Goal: Information Seeking & Learning: Check status

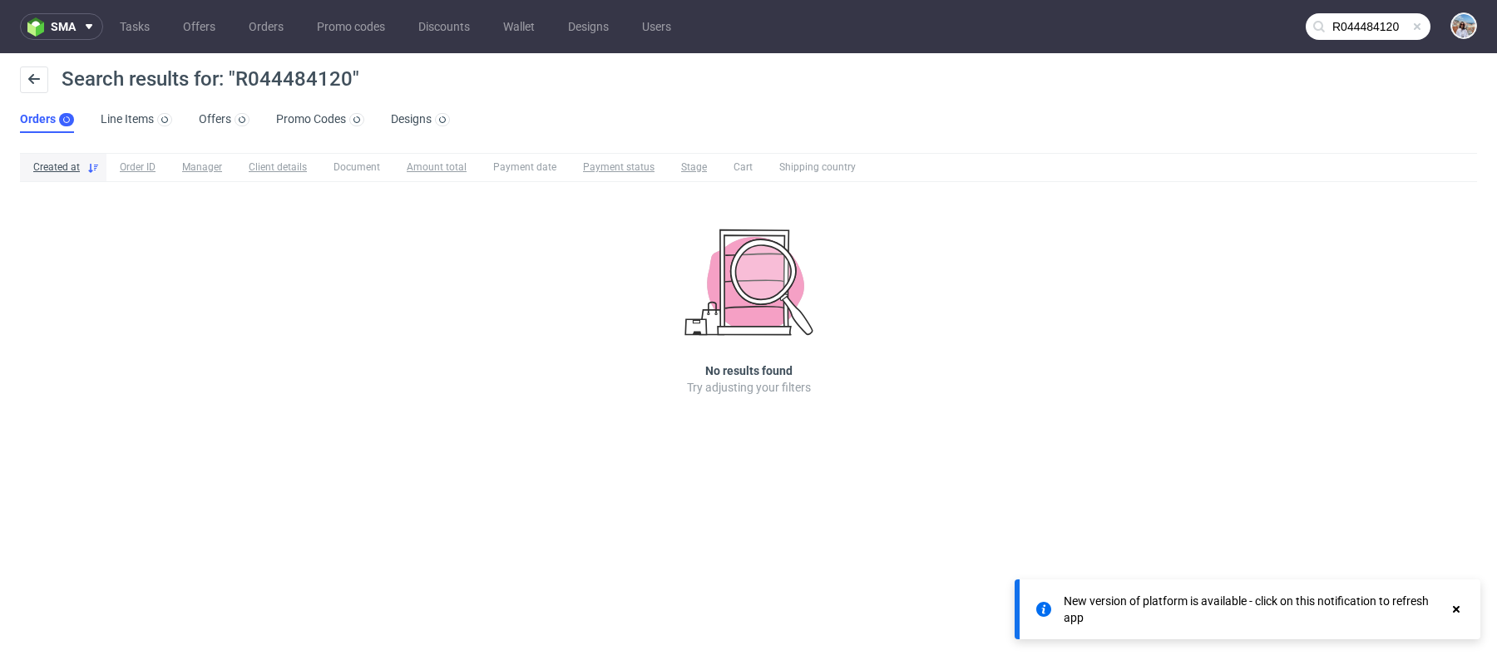
click at [1016, 471] on div "sma Tasks Offers Orders Promo codes Discounts Wallet Designs Users R044484120 S…" at bounding box center [748, 330] width 1497 height 660
click at [1379, 31] on input "R044484120" at bounding box center [1367, 26] width 125 height 27
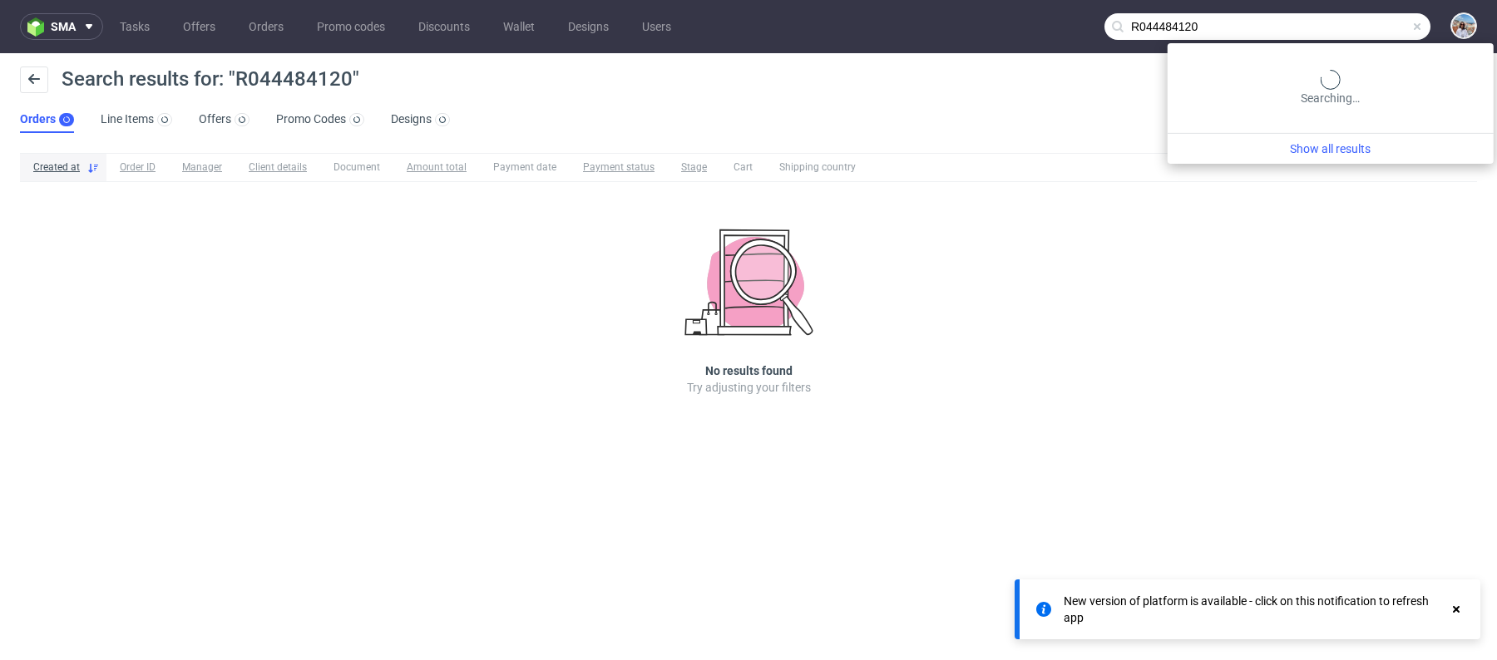
click at [1289, 26] on input "R044484120" at bounding box center [1267, 26] width 326 height 27
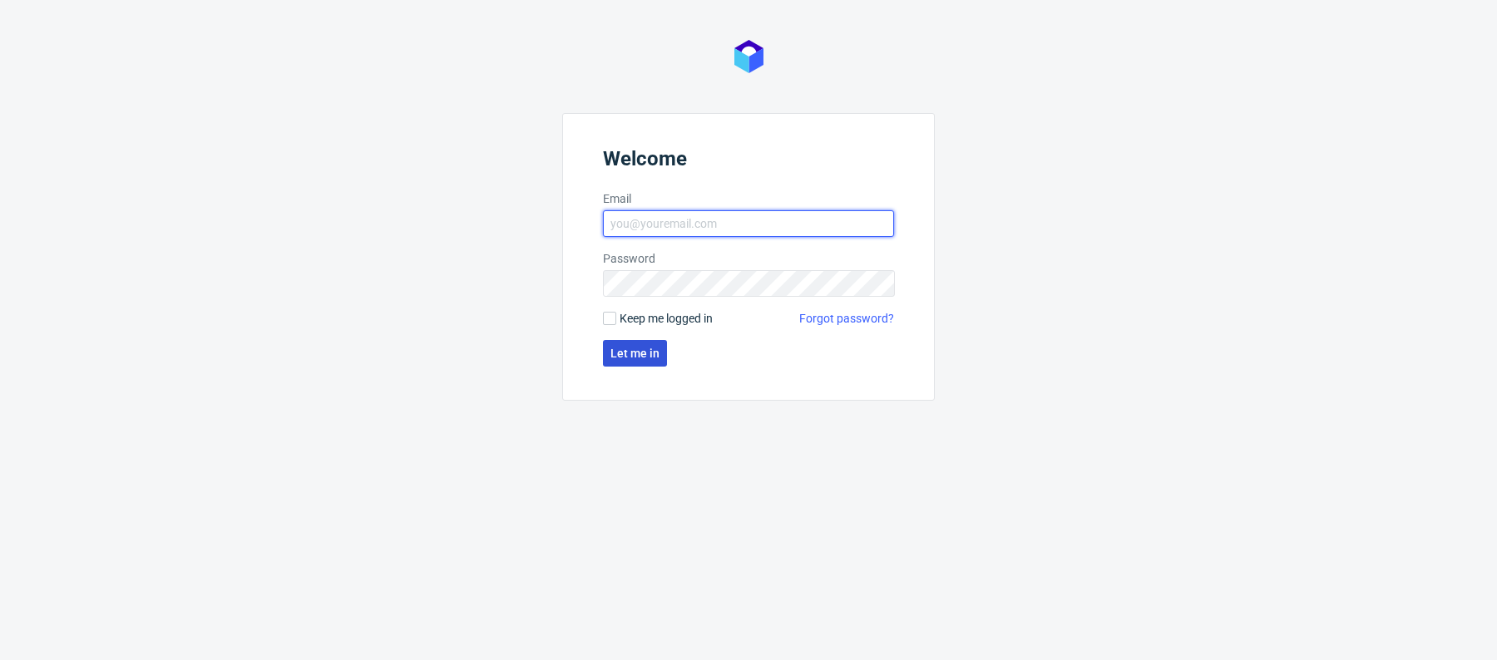
type input "[PERSON_NAME][EMAIL_ADDRESS][PERSON_NAME][DOMAIN_NAME]"
click at [652, 350] on span "Let me in" at bounding box center [634, 354] width 49 height 12
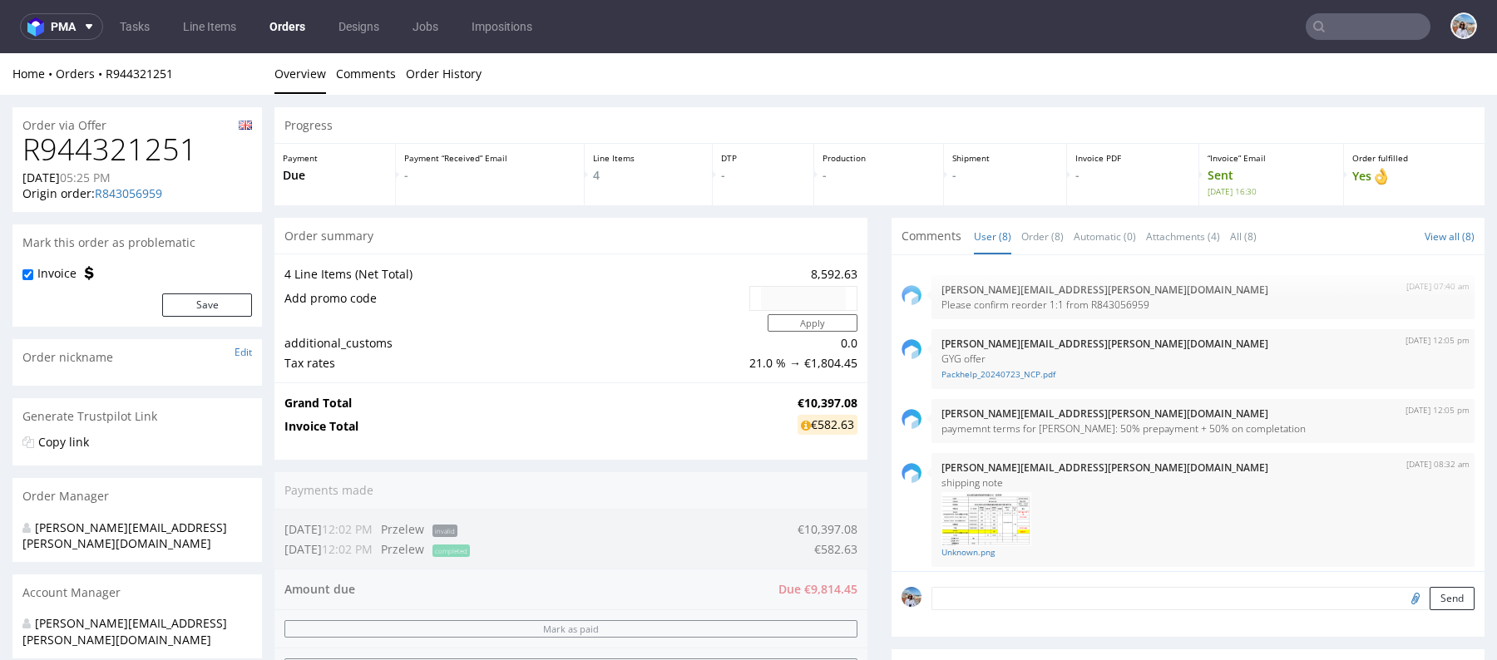
scroll to position [333, 0]
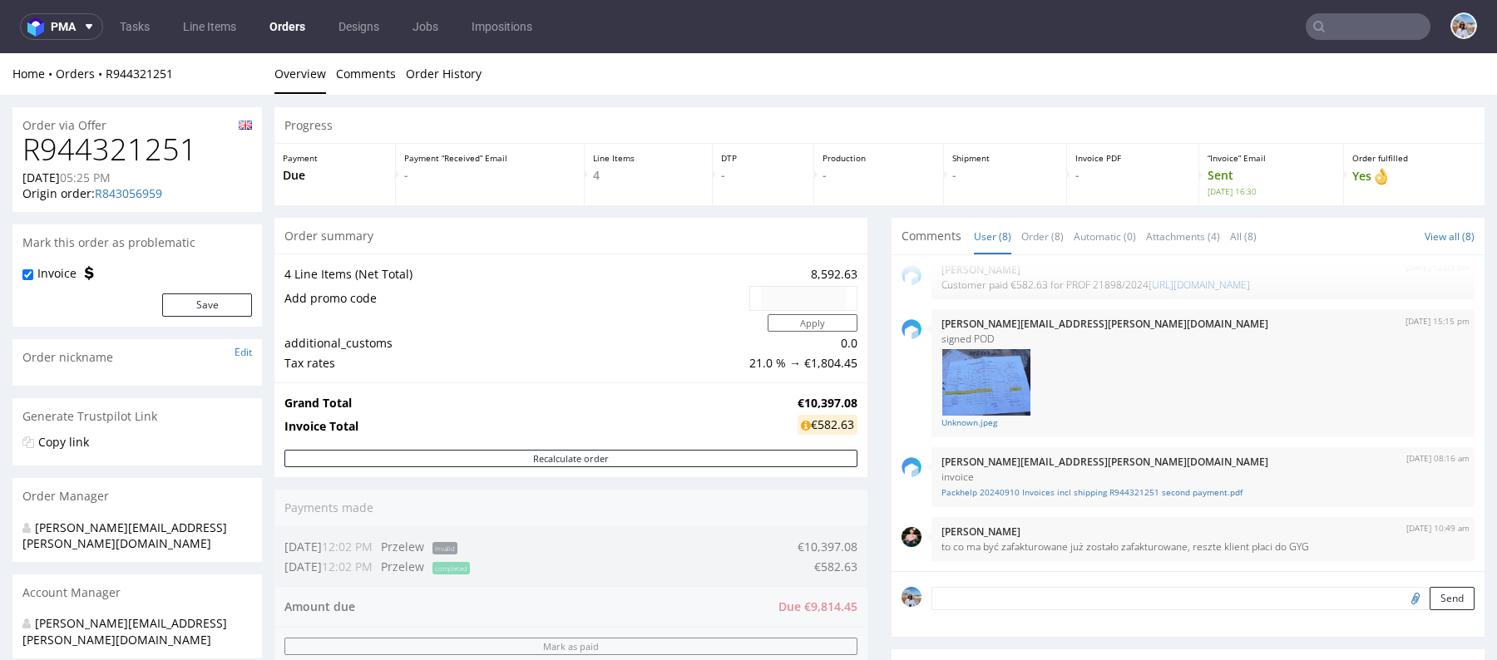
click at [1196, 32] on input "text" at bounding box center [1367, 26] width 125 height 27
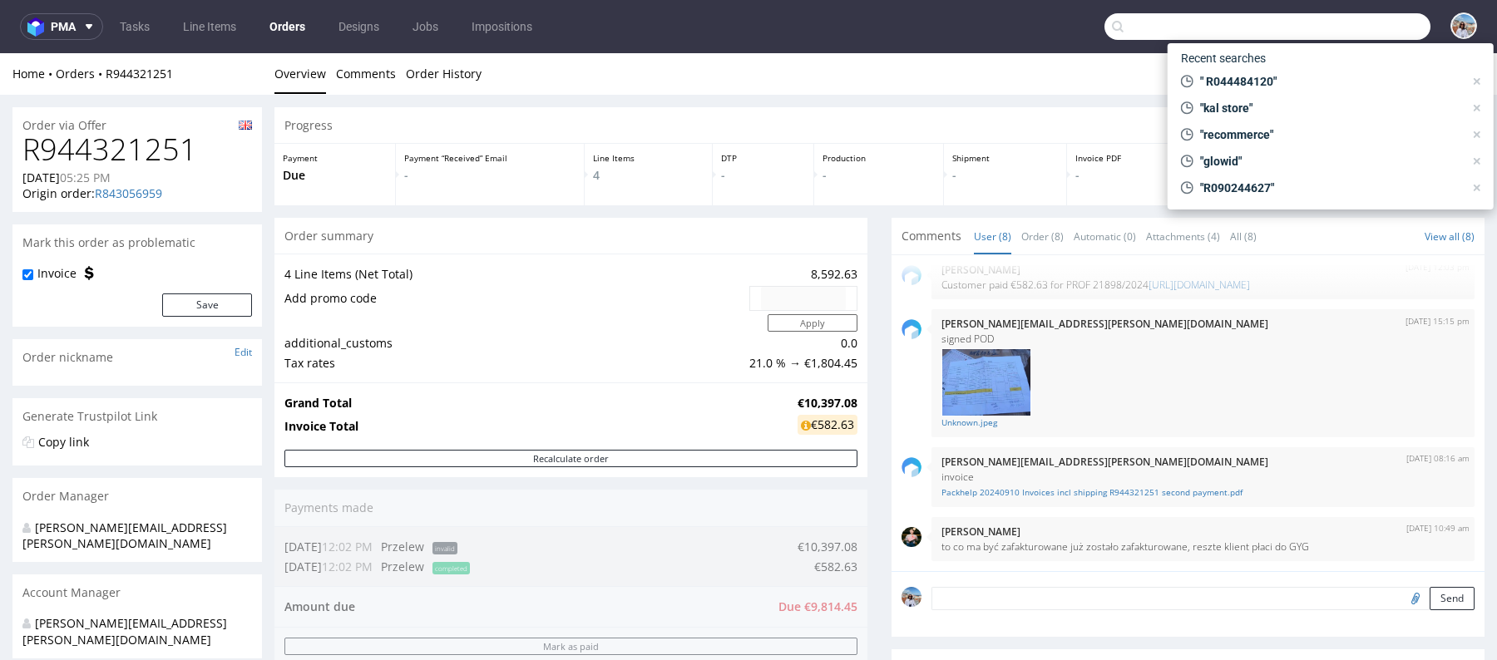
paste input "R044484120"
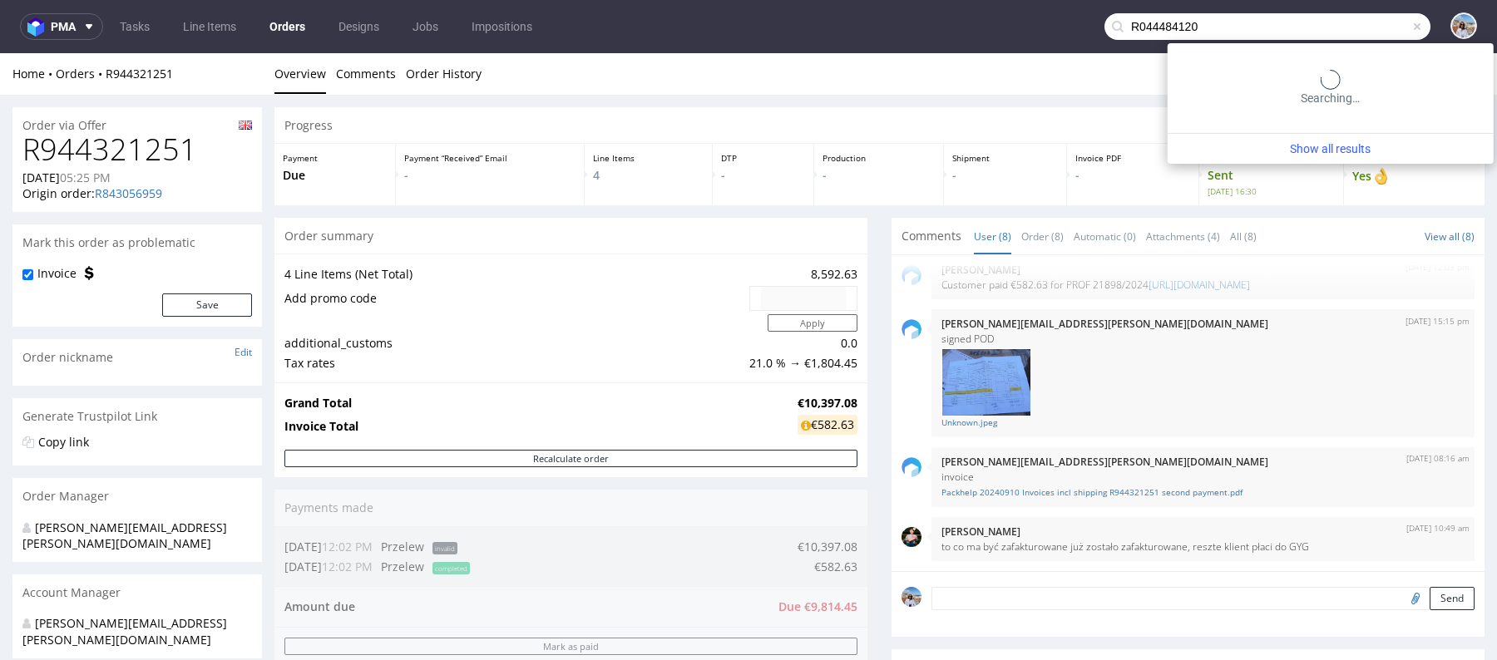
type input "R044484120"
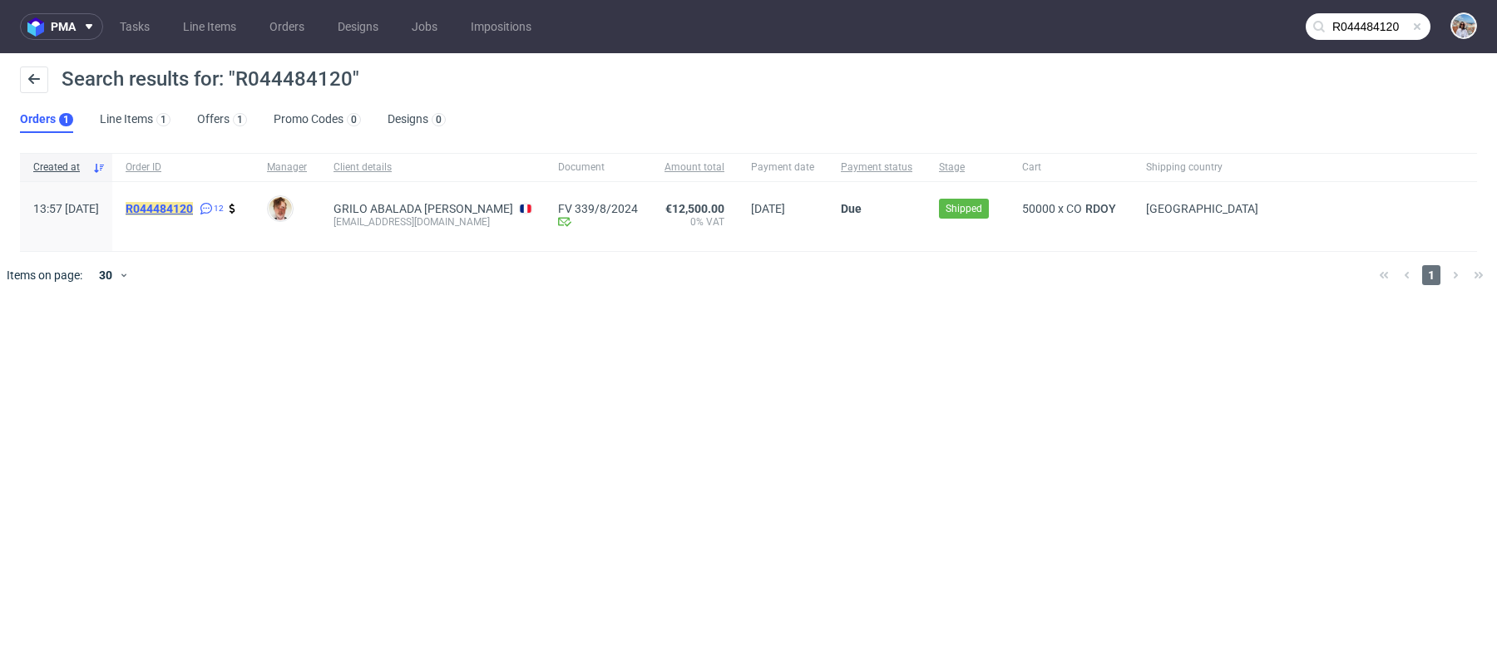
click at [193, 206] on mark "R044484120" at bounding box center [159, 208] width 67 height 13
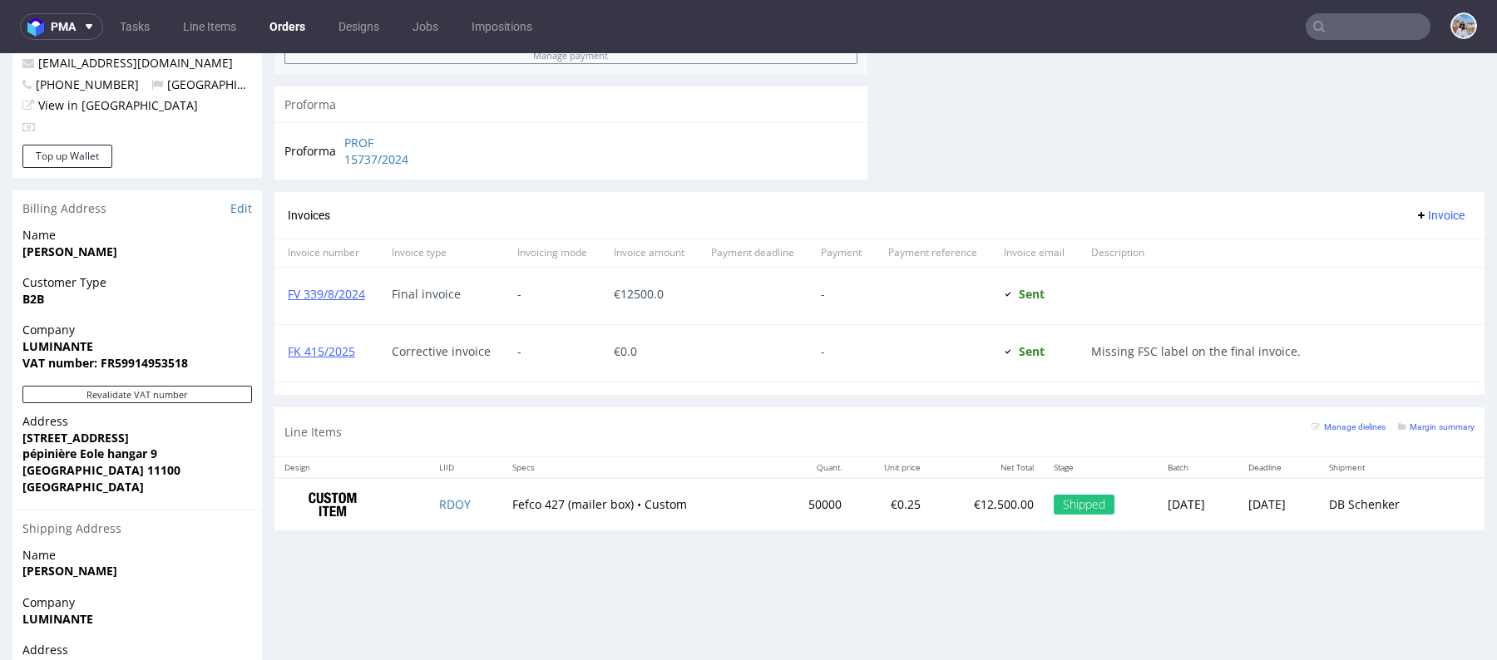
scroll to position [335, 0]
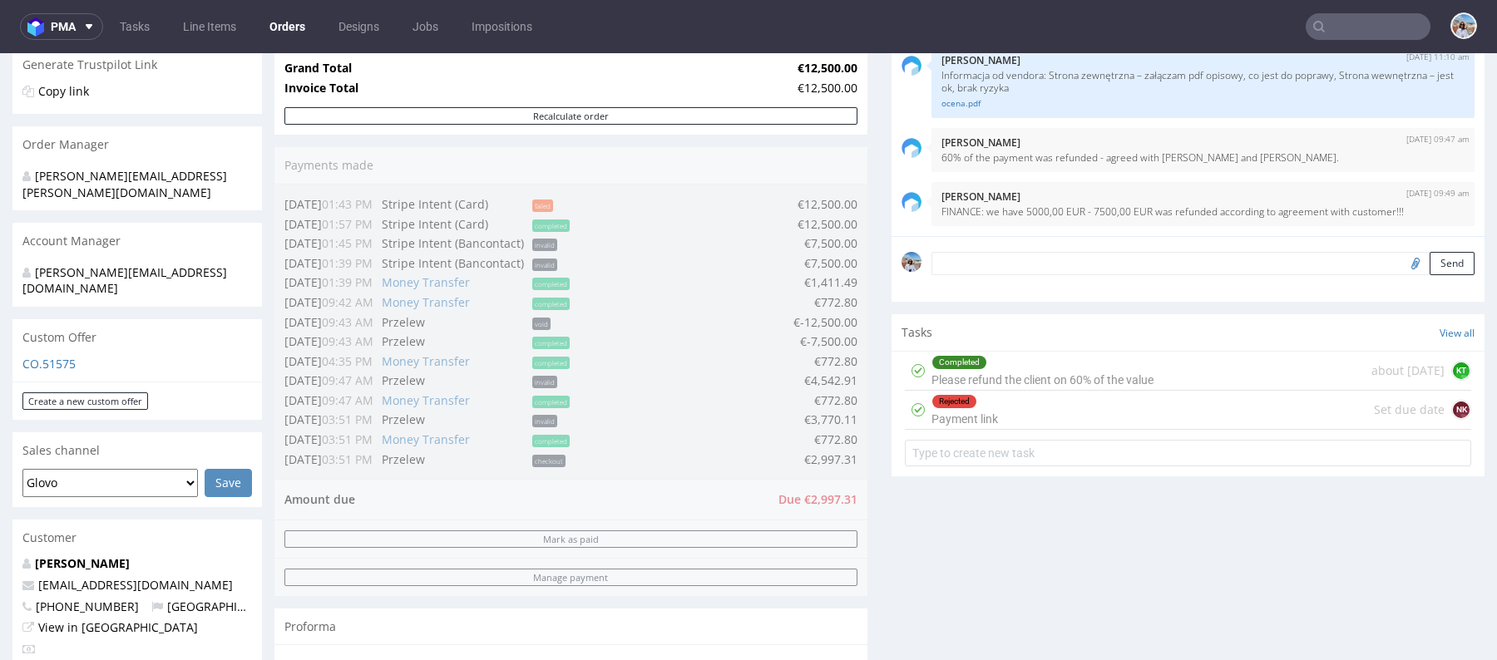
click at [47, 356] on div "CO.51575" at bounding box center [136, 369] width 249 height 27
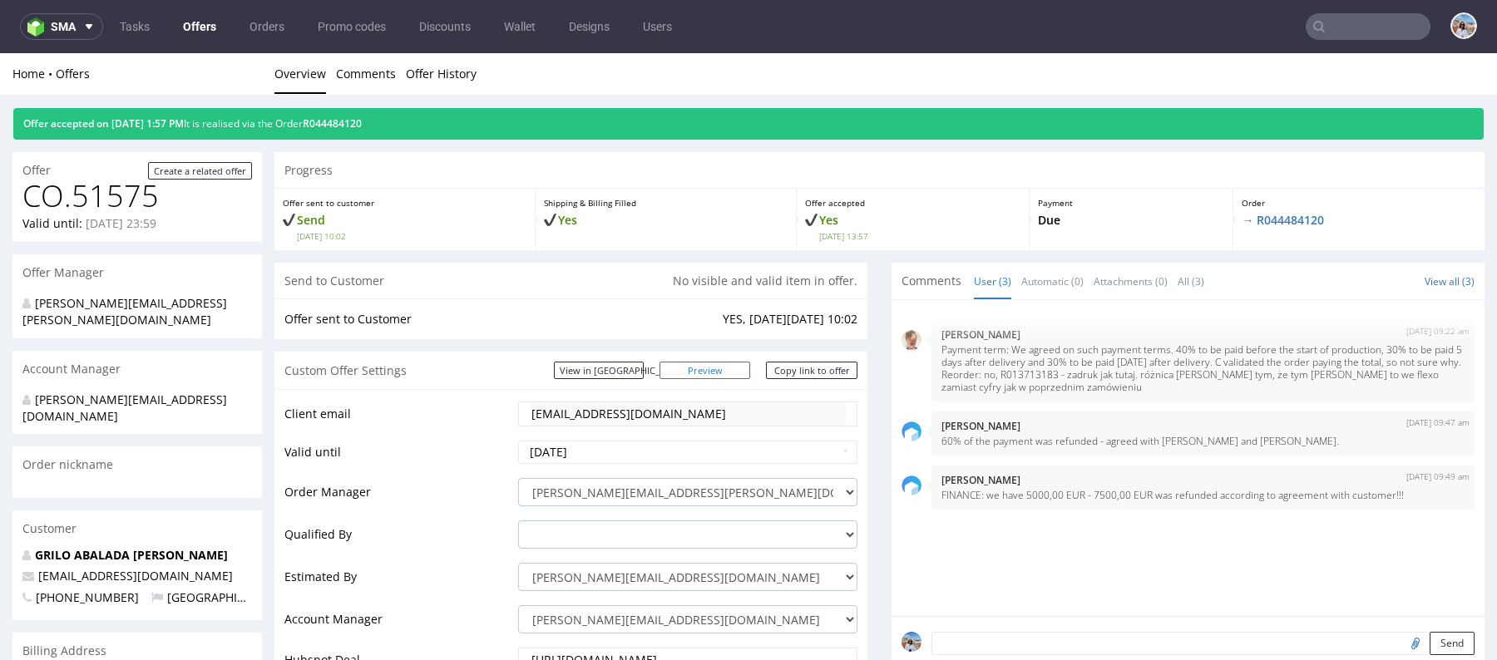
click at [727, 372] on link "Preview" at bounding box center [704, 370] width 91 height 17
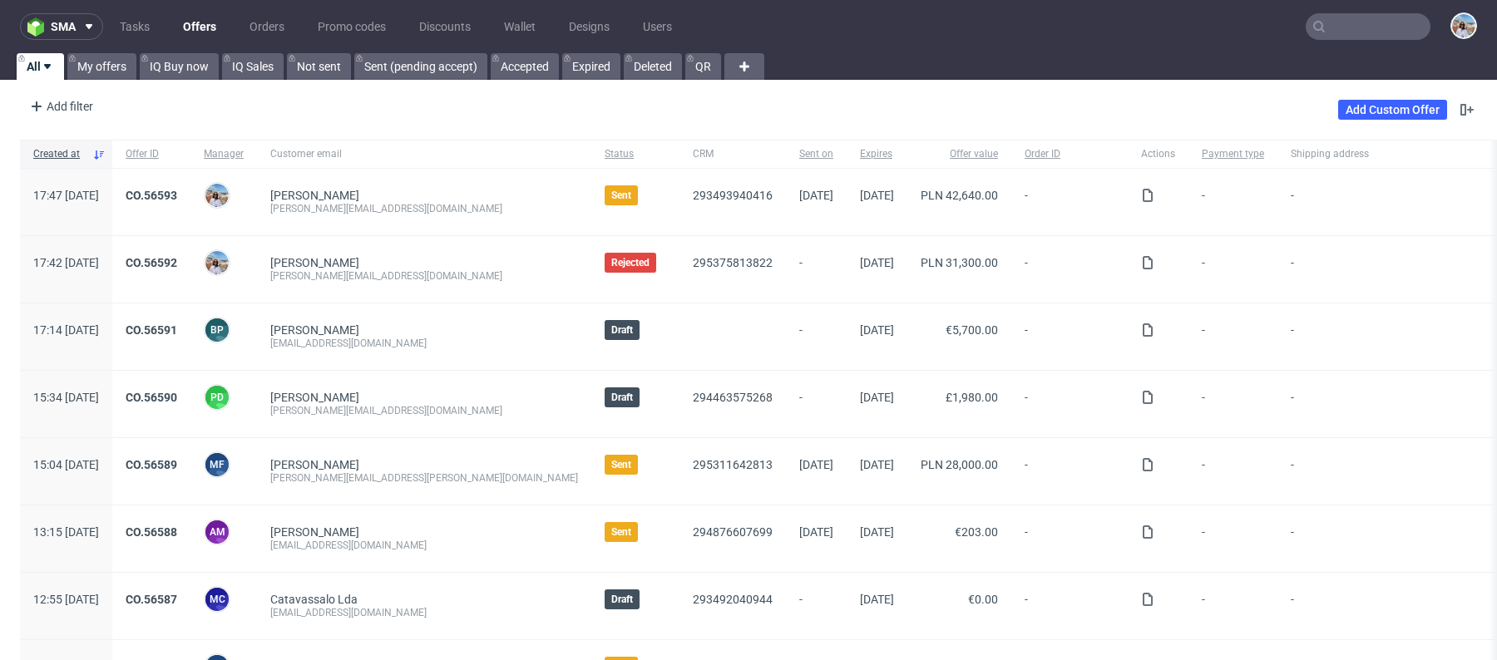
click at [1349, 30] on input "text" at bounding box center [1367, 26] width 125 height 27
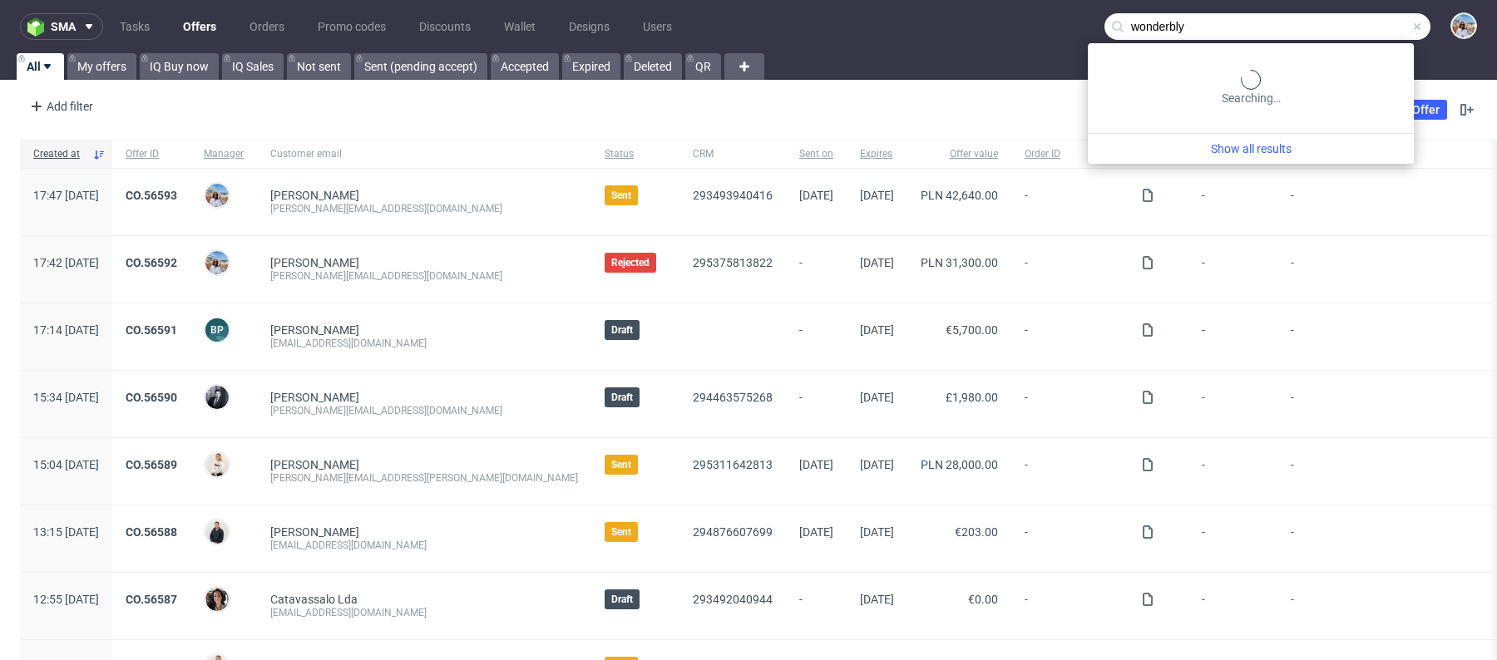
type input "wonderbly"
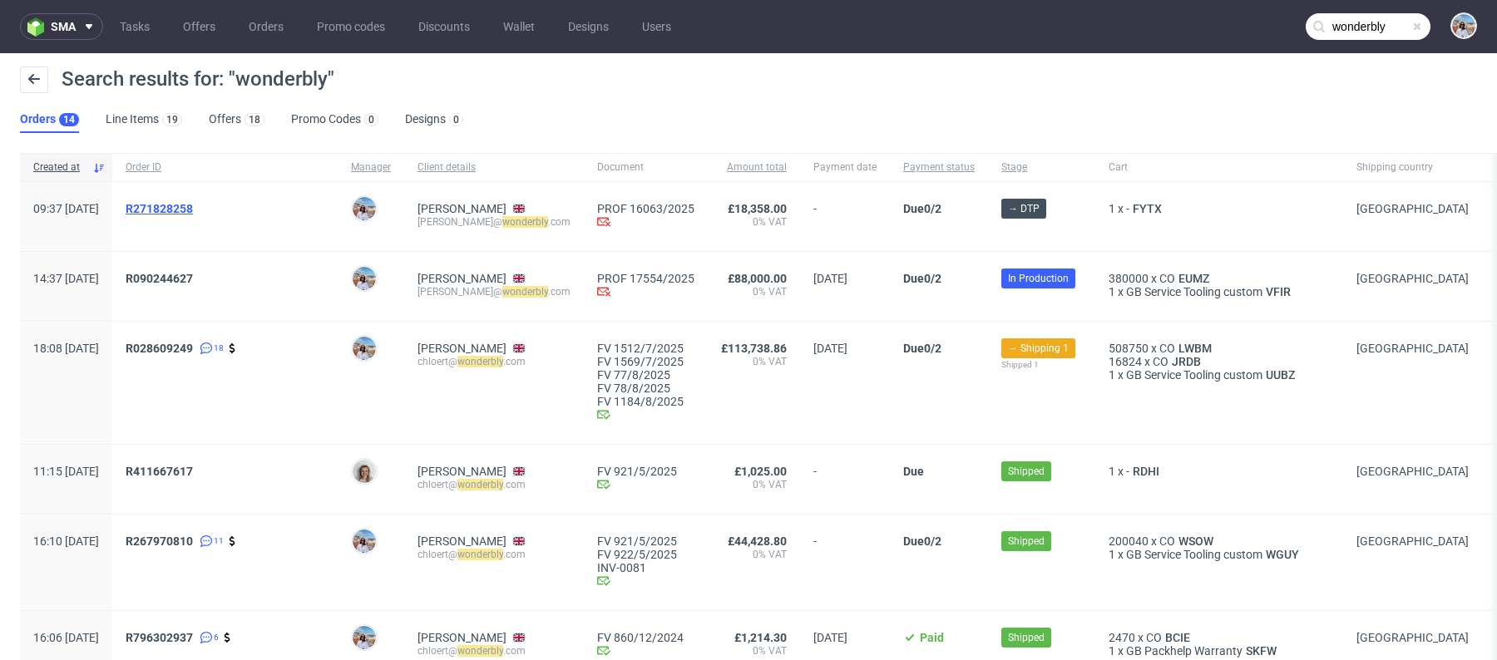
click at [193, 207] on span "R271828258" at bounding box center [159, 208] width 67 height 13
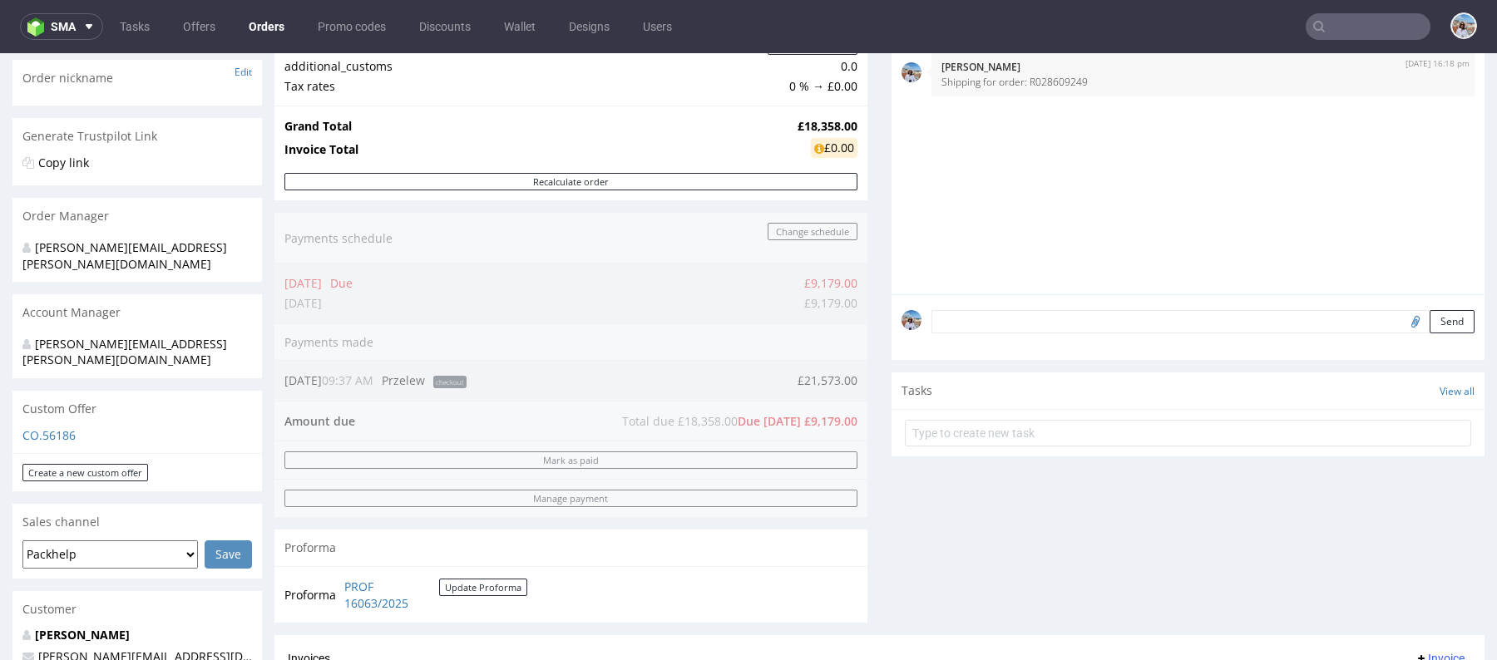
scroll to position [81, 0]
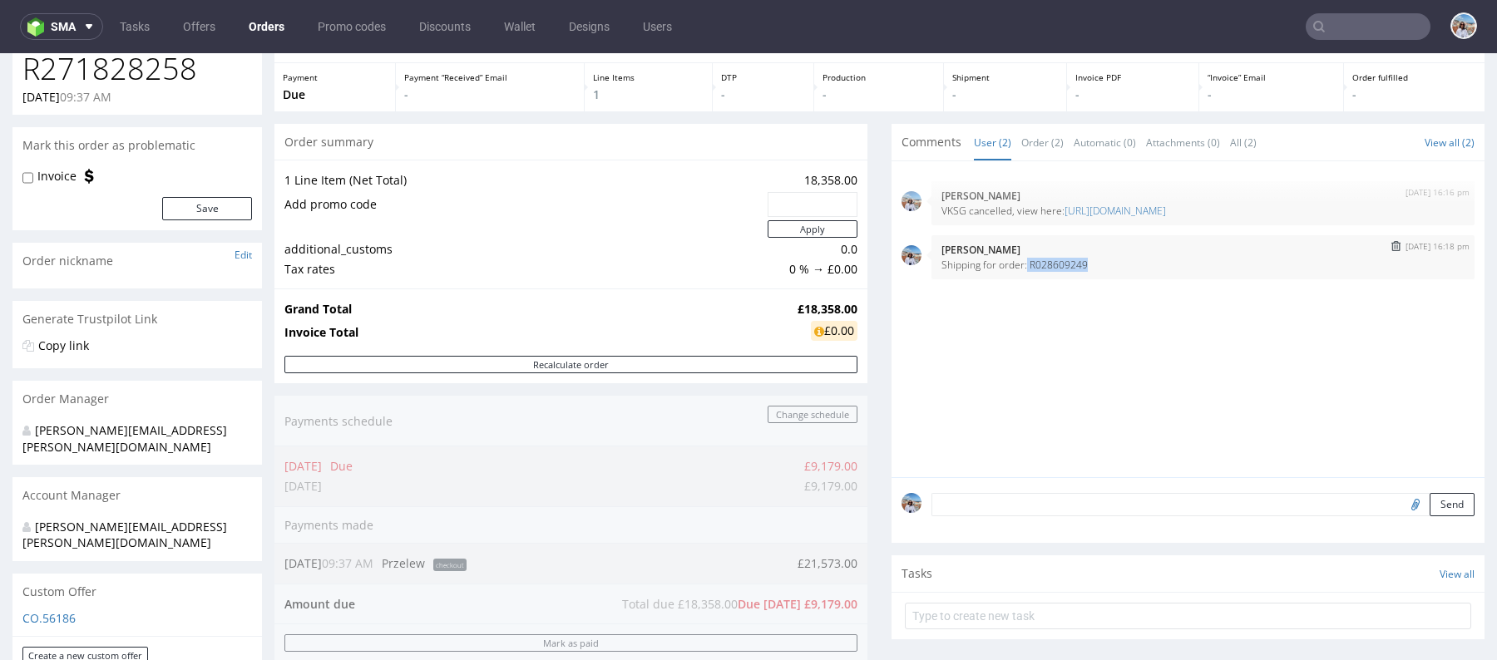
drag, startPoint x: 1092, startPoint y: 263, endPoint x: 1019, endPoint y: 263, distance: 72.3
click at [1019, 263] on p "Shipping for order: R028609249" at bounding box center [1202, 265] width 523 height 12
copy p "R028609249"
click at [161, 65] on h1 "R271828258" at bounding box center [136, 68] width 229 height 33
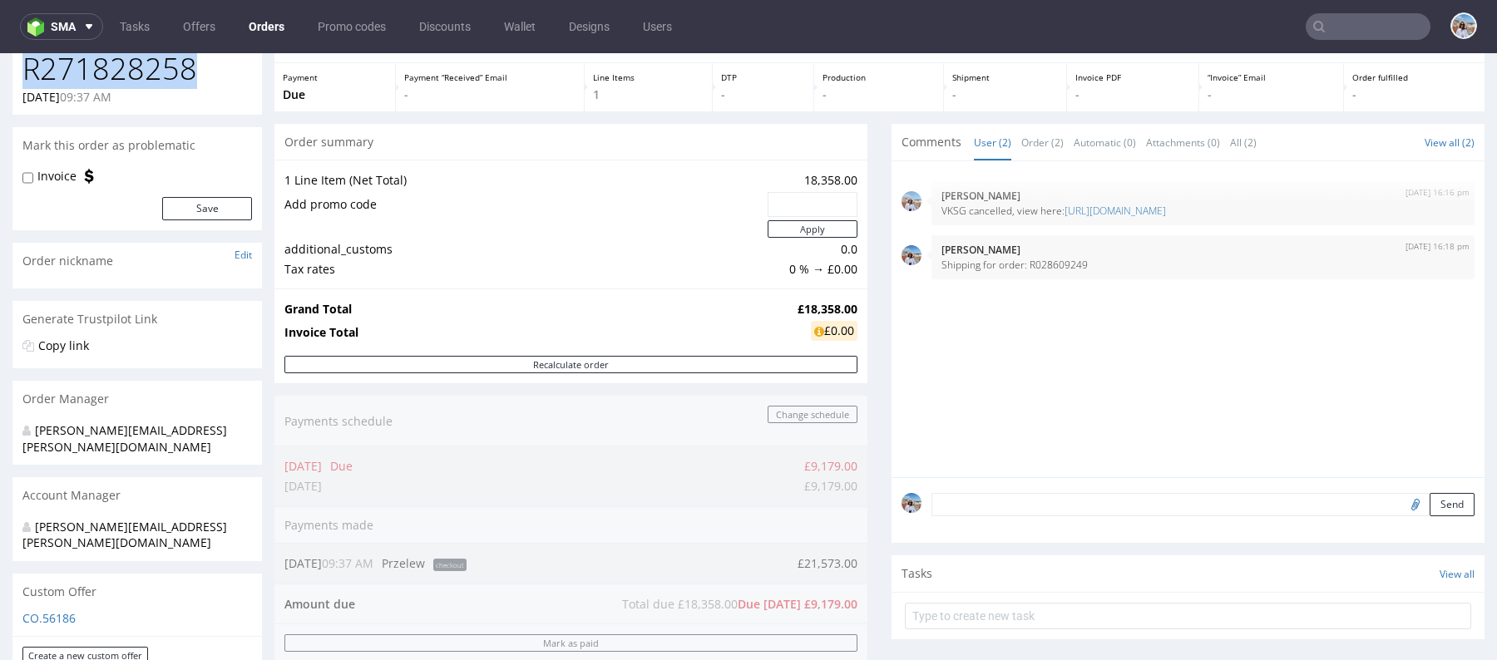
copy h1 "R271828258"
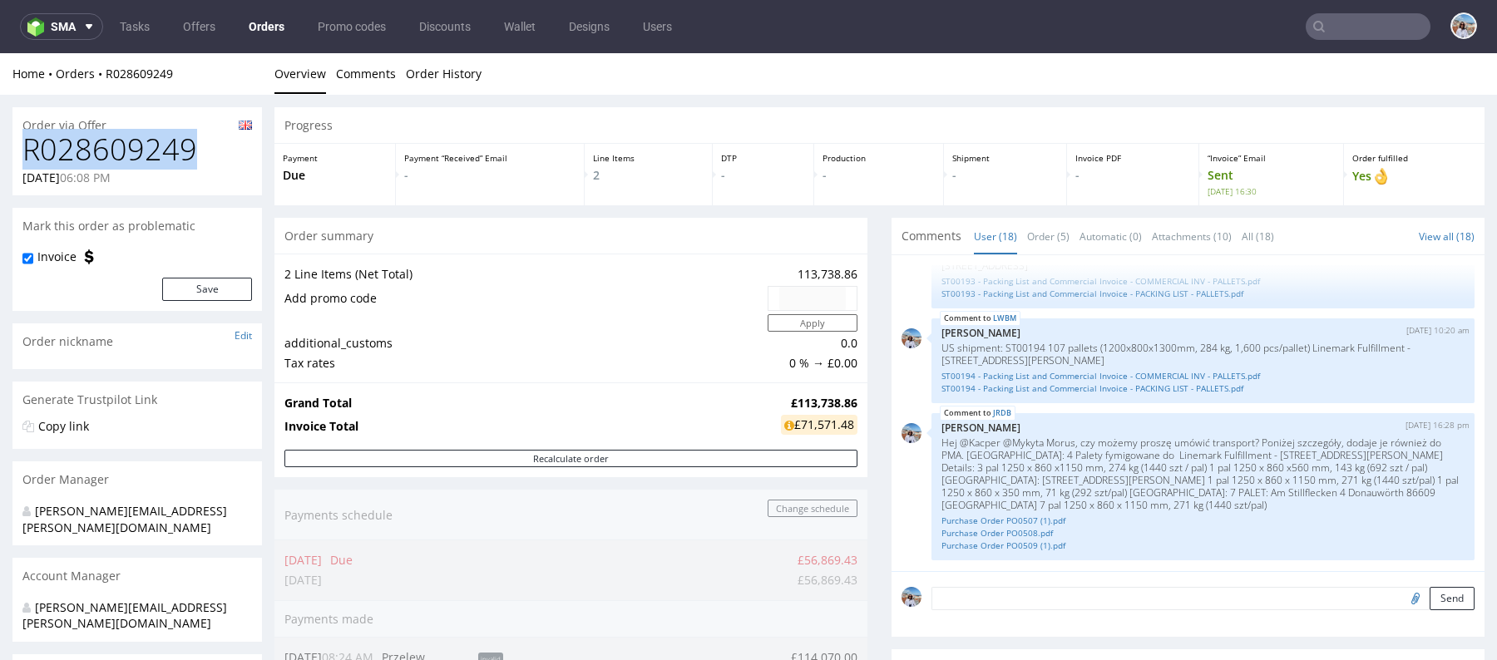
drag, startPoint x: 215, startPoint y: 146, endPoint x: 0, endPoint y: 146, distance: 215.3
copy h1 "R028609249"
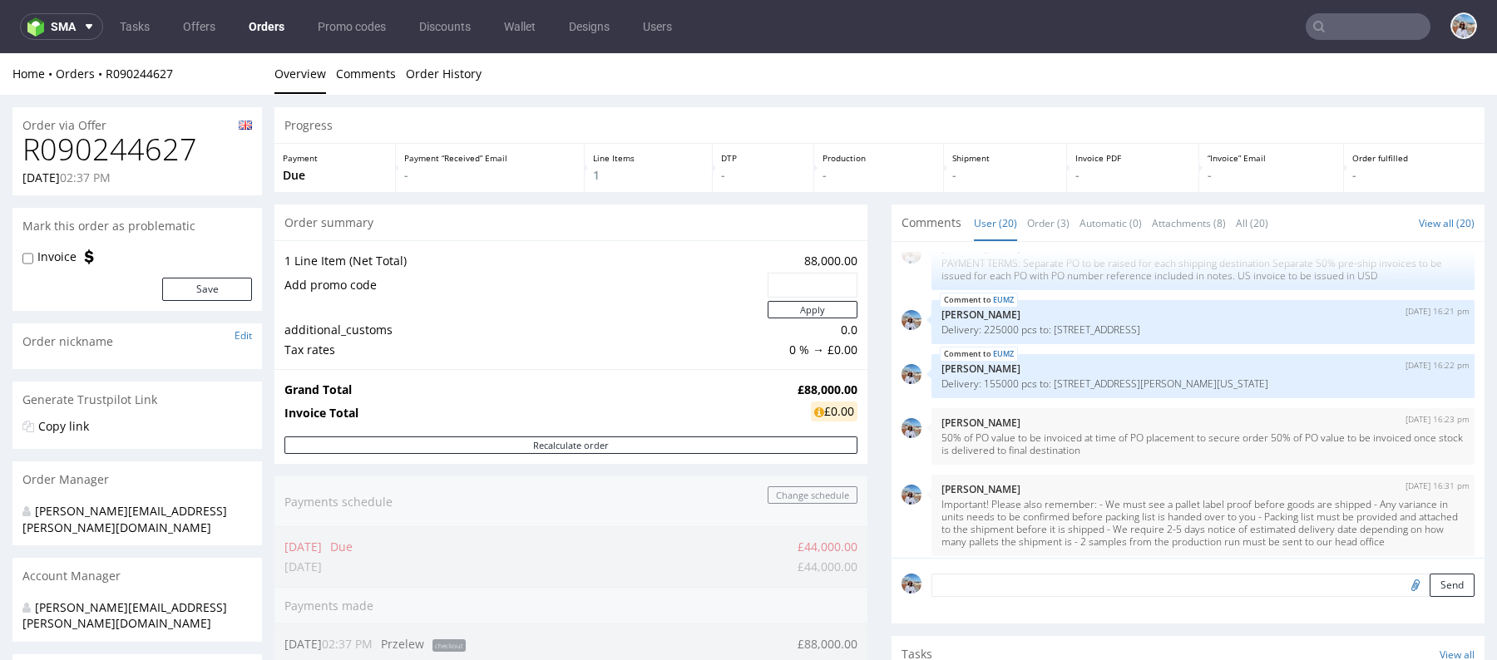
click at [105, 155] on h1 "R090244627" at bounding box center [136, 149] width 229 height 33
copy h1 "R090244627"
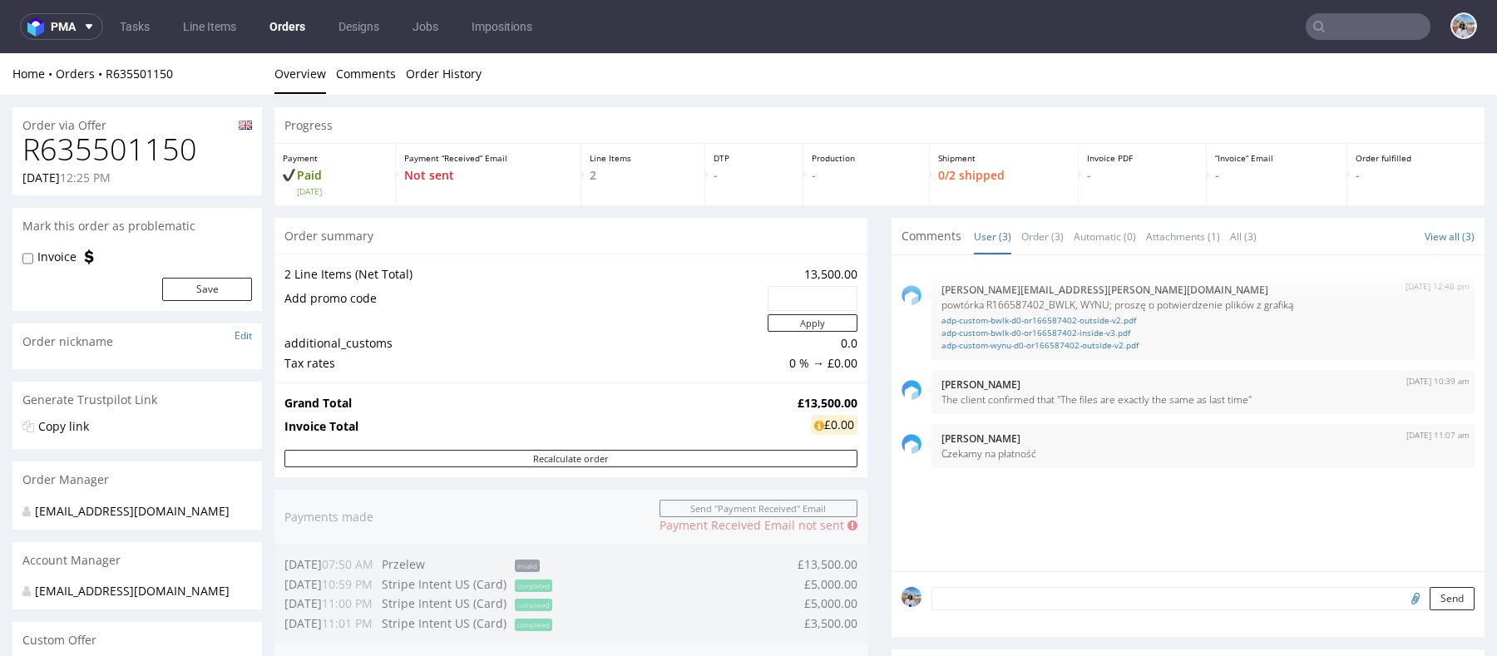
scroll to position [301, 0]
